Goal: Find specific page/section: Find specific page/section

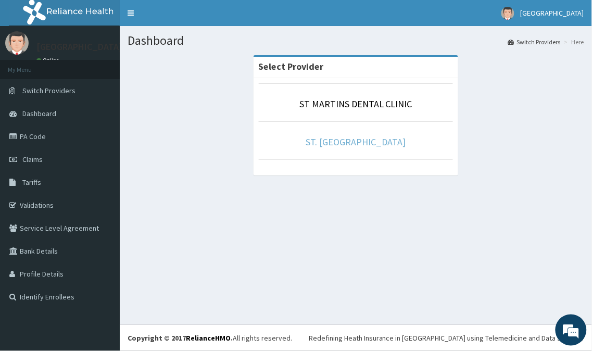
click at [357, 145] on link "ST. [GEOGRAPHIC_DATA]" at bounding box center [356, 142] width 100 height 12
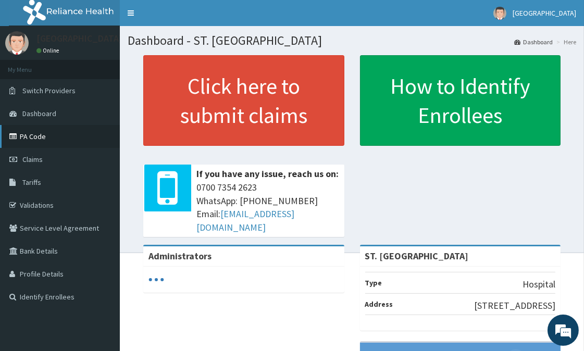
click at [42, 133] on link "PA Code" at bounding box center [60, 136] width 120 height 23
